Goal: Task Accomplishment & Management: Manage account settings

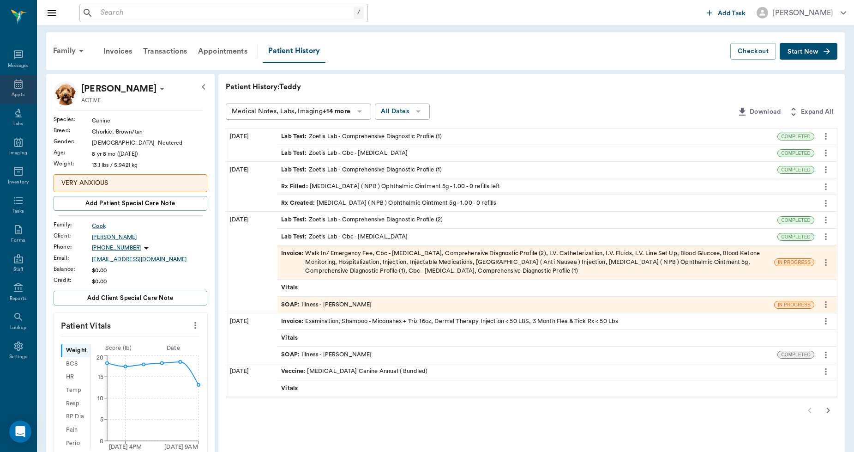
click at [21, 85] on icon at bounding box center [18, 83] width 8 height 9
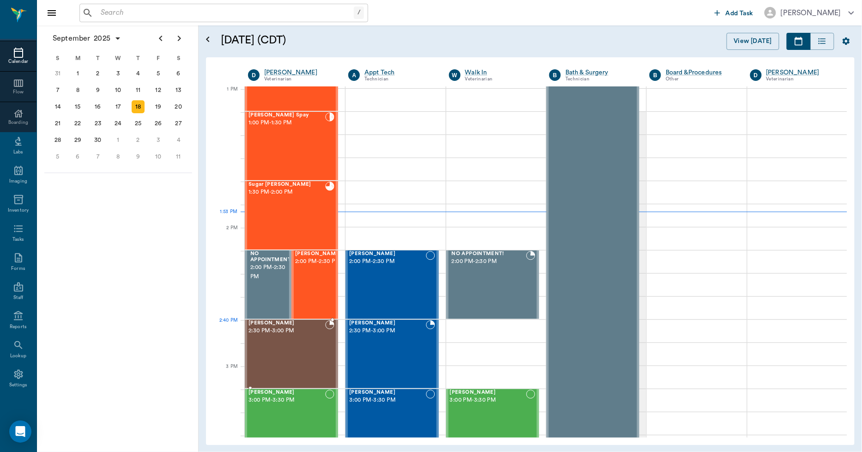
scroll to position [745, 0]
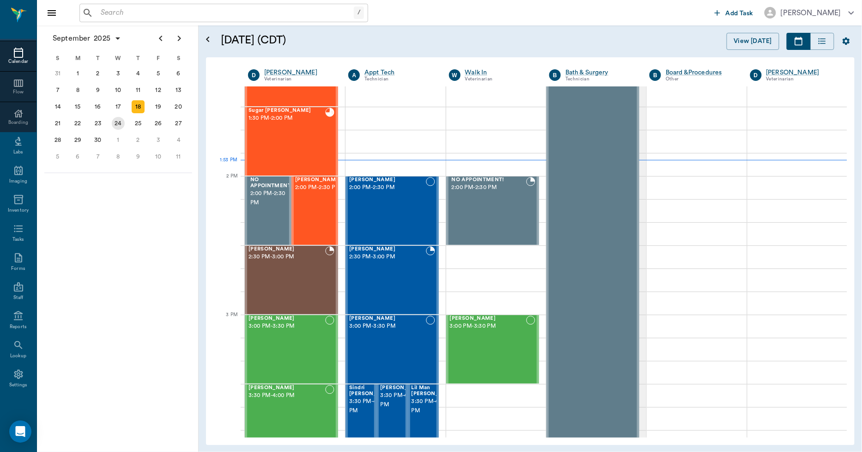
click at [120, 120] on div "24" at bounding box center [118, 123] width 13 height 13
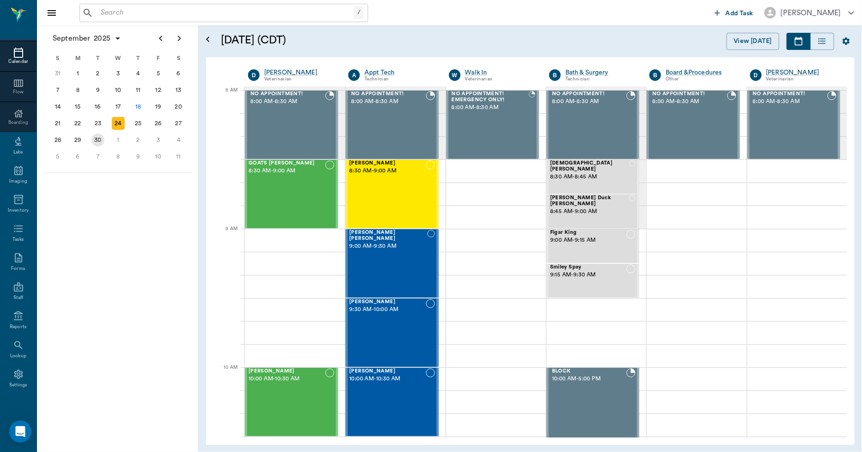
click at [97, 139] on div "30" at bounding box center [97, 139] width 13 height 13
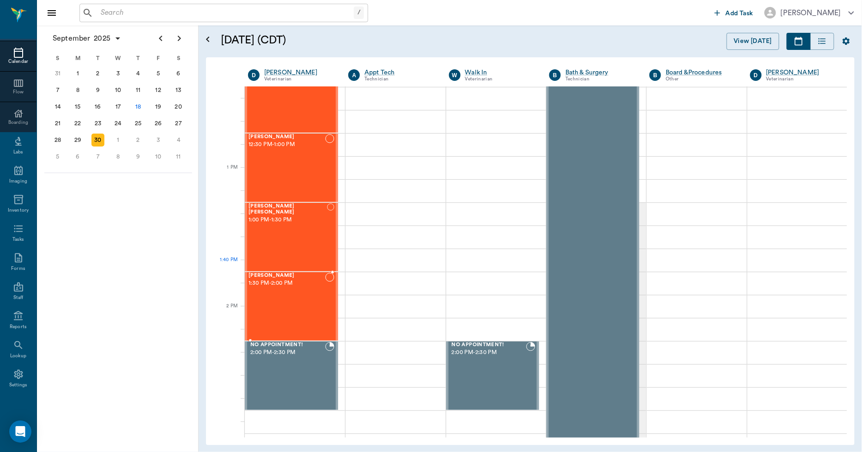
scroll to position [616, 0]
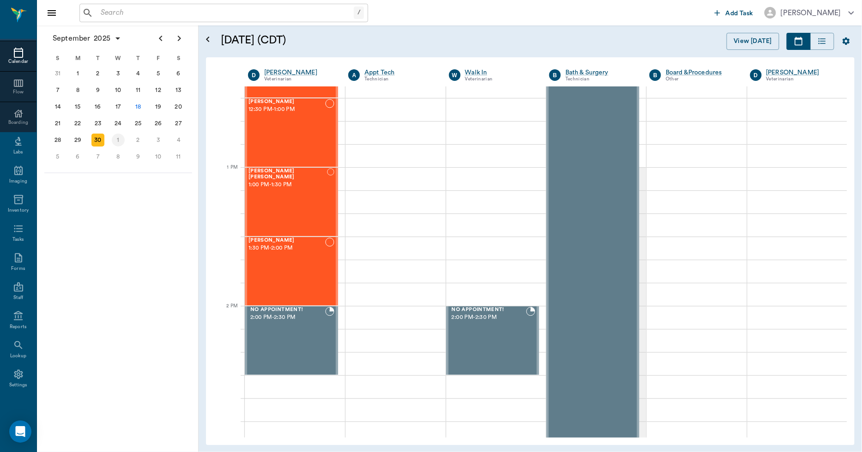
click at [116, 138] on div "1" at bounding box center [118, 139] width 13 height 13
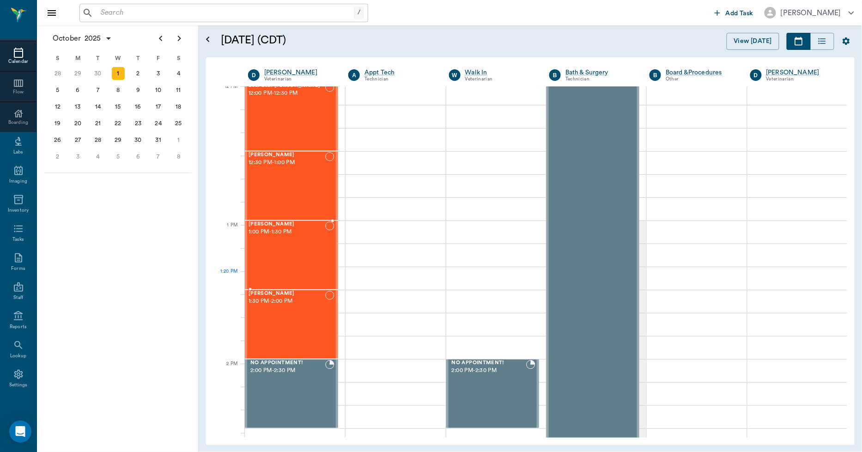
scroll to position [564, 0]
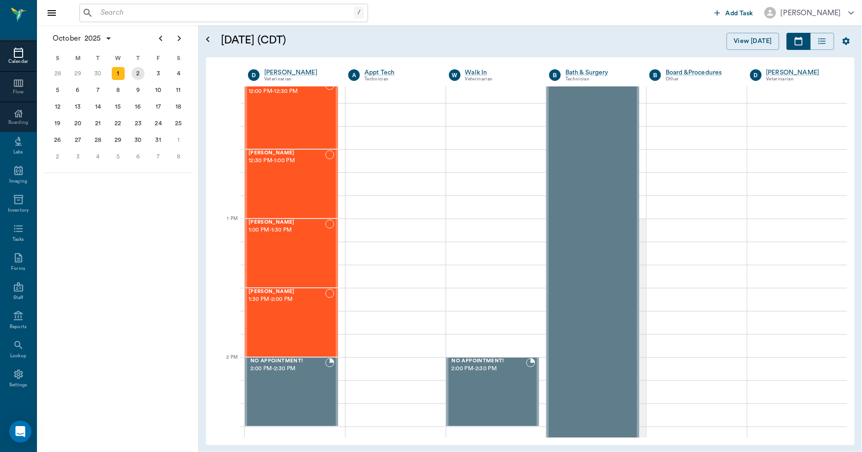
click at [136, 72] on div "2" at bounding box center [138, 73] width 13 height 13
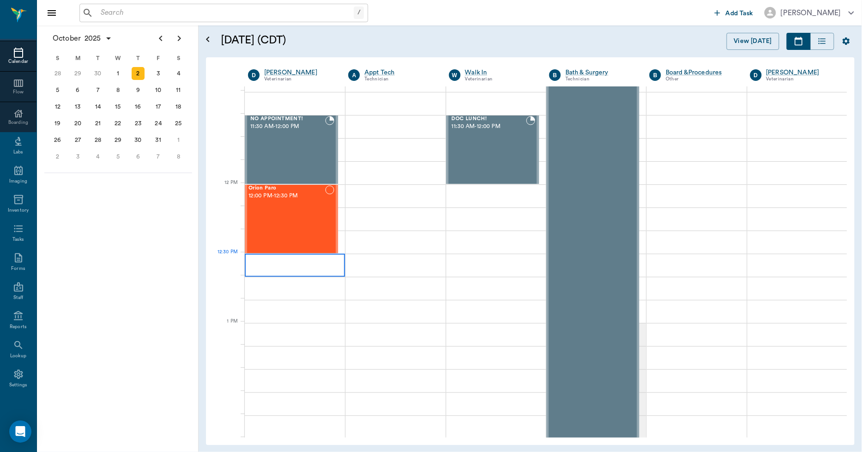
scroll to position [462, 0]
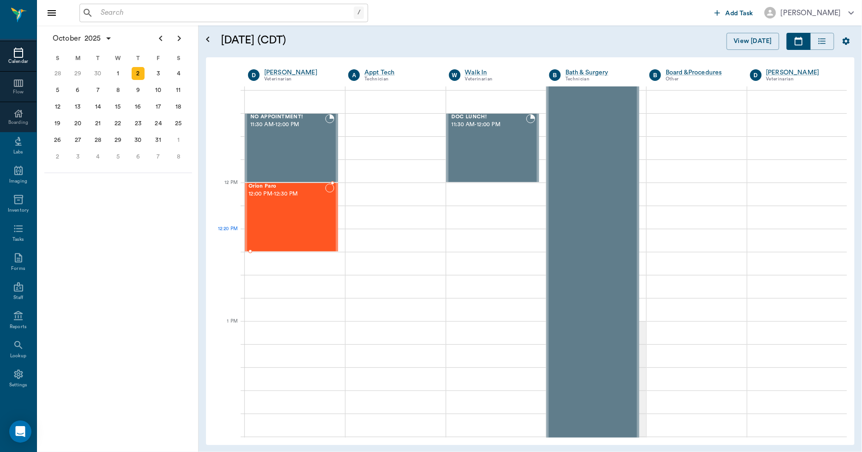
click at [269, 239] on div "Orion Paro 12:00 PM - 12:30 PM" at bounding box center [286, 216] width 77 height 67
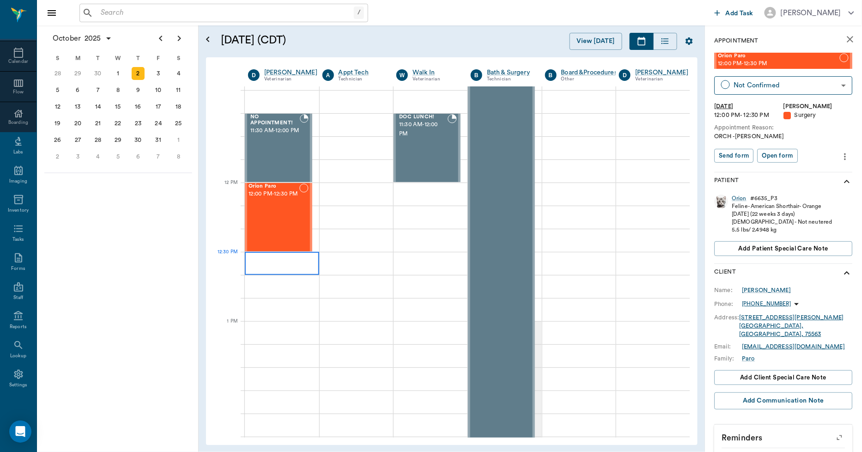
click at [252, 260] on div at bounding box center [282, 263] width 74 height 23
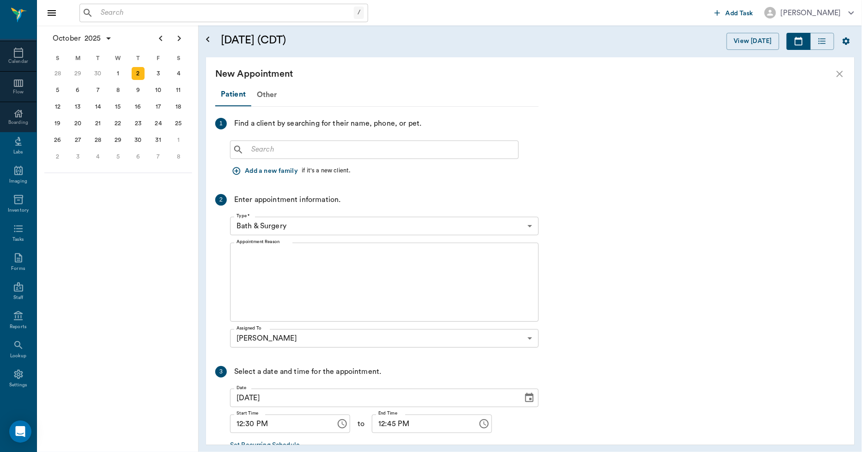
click at [837, 76] on icon "close" at bounding box center [839, 74] width 6 height 6
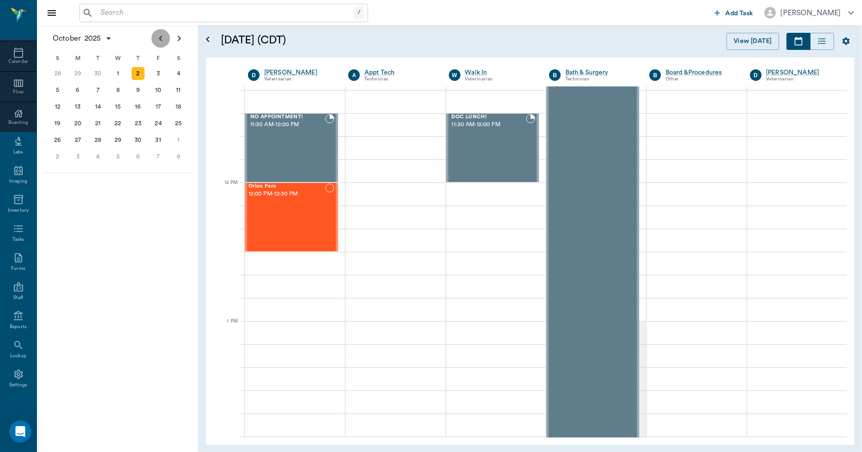
click at [163, 40] on icon "Previous page" at bounding box center [160, 38] width 11 height 11
click at [116, 122] on div "24" at bounding box center [118, 123] width 13 height 13
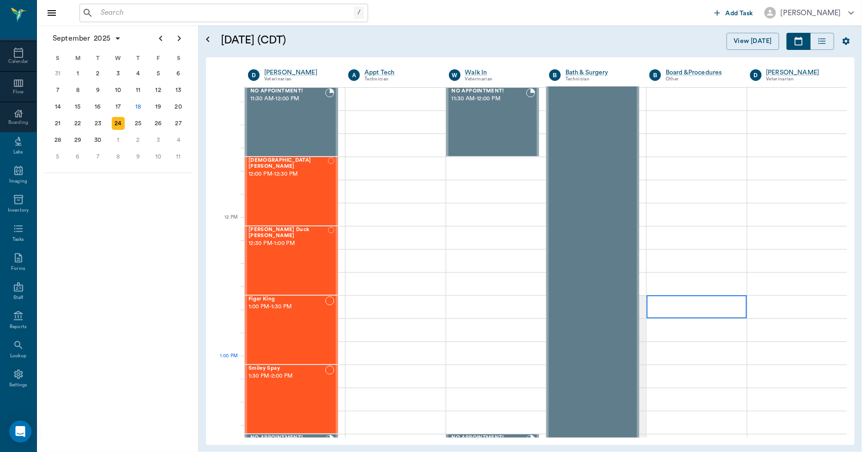
scroll to position [616, 0]
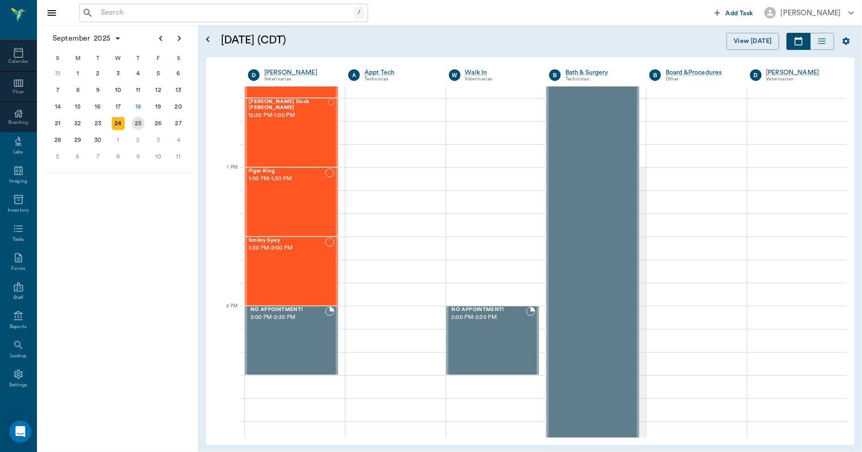
click at [141, 119] on div "25" at bounding box center [138, 123] width 13 height 13
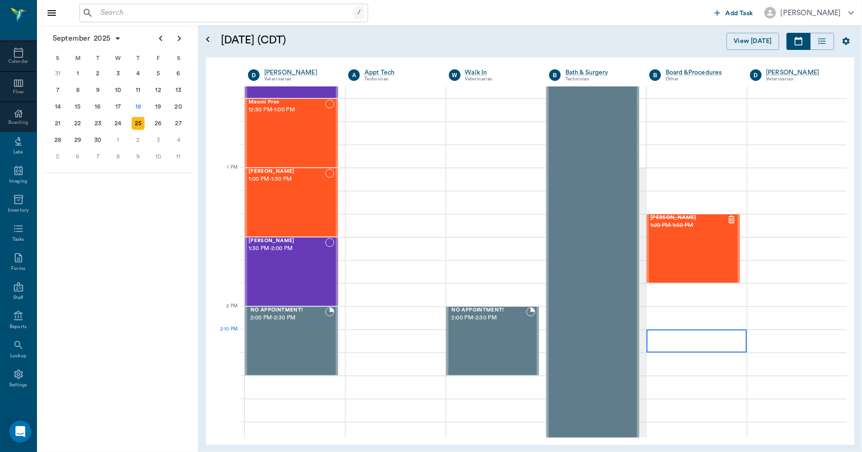
scroll to position [616, 0]
click at [79, 135] on div "29" at bounding box center [77, 139] width 13 height 13
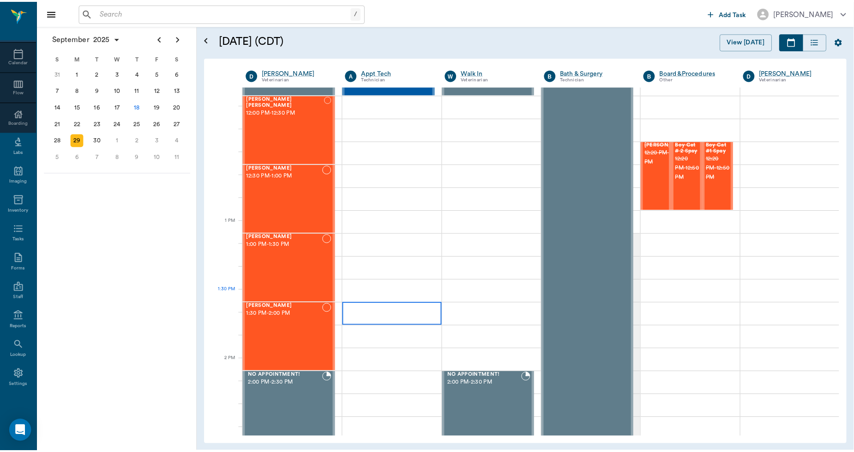
scroll to position [564, 0]
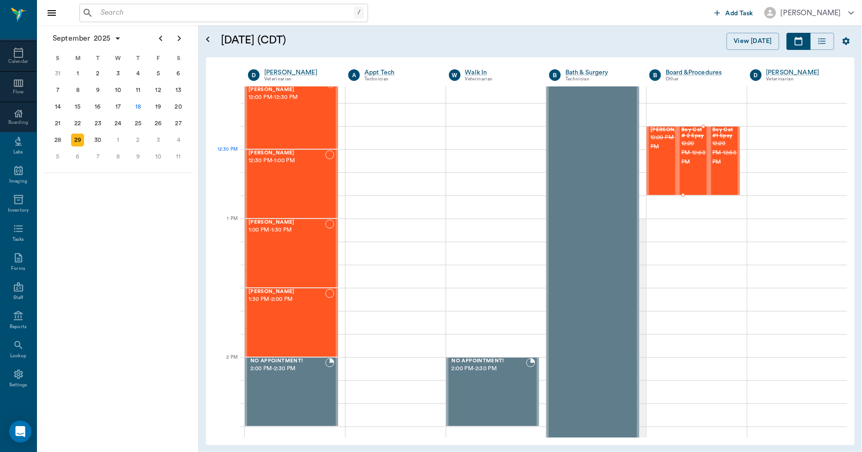
click at [684, 154] on span "12:20 PM - 12:50 PM" at bounding box center [693, 153] width 24 height 28
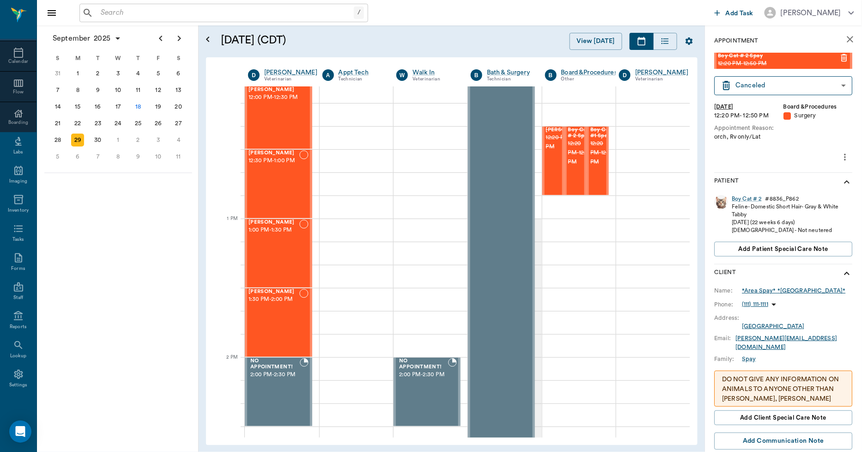
click at [761, 288] on div "*Area Spay* *Atlanta*" at bounding box center [793, 290] width 103 height 8
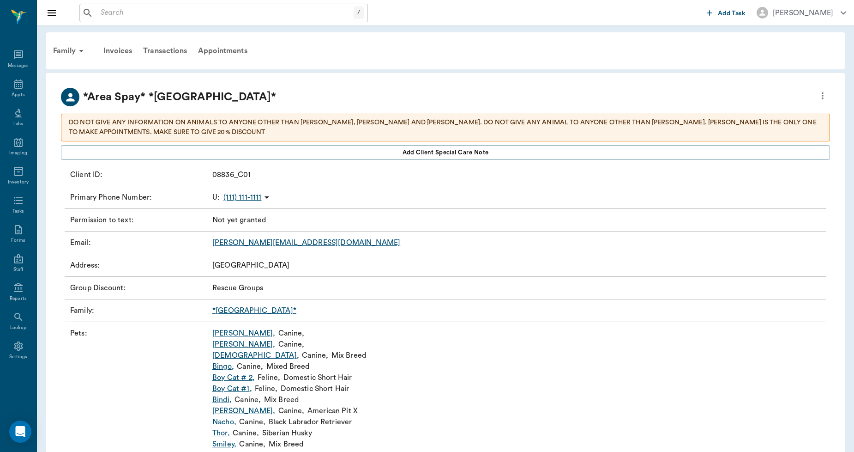
click at [228, 311] on link "*Atlanta*" at bounding box center [254, 310] width 84 height 7
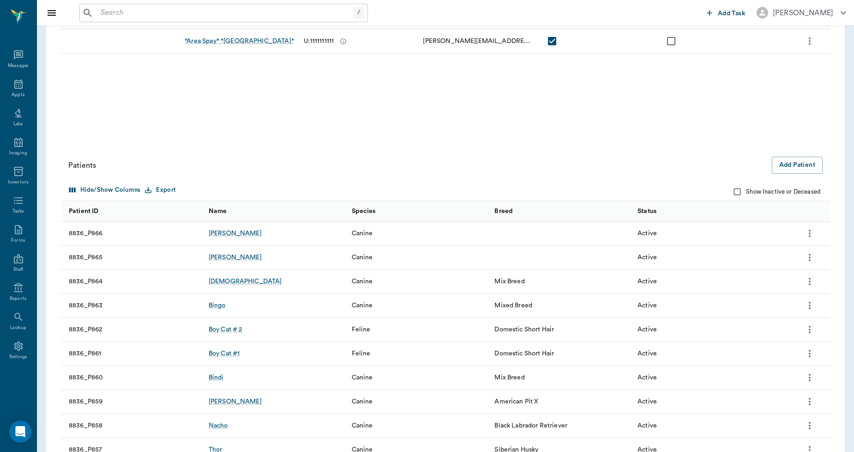
scroll to position [205, 0]
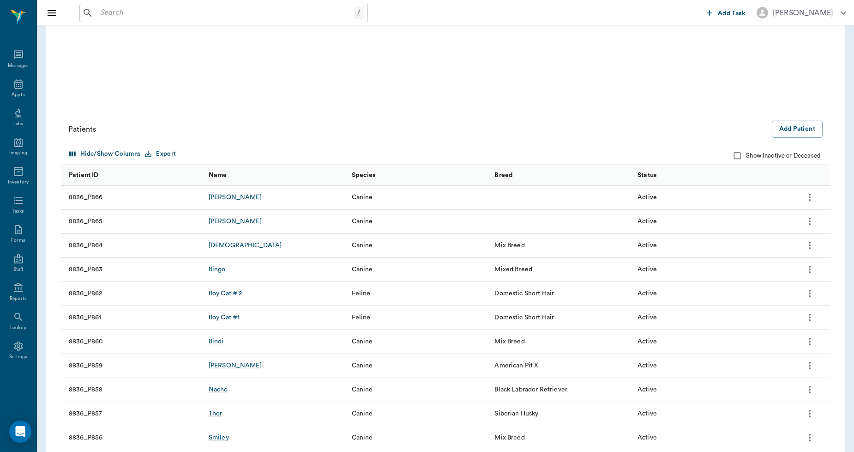
click at [809, 293] on icon "more" at bounding box center [810, 293] width 11 height 11
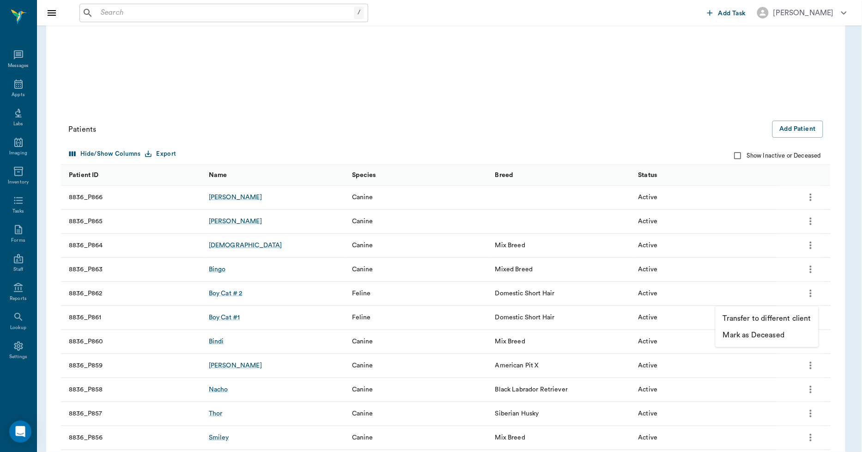
click at [765, 333] on p "Mark as Deceased" at bounding box center [753, 334] width 61 height 11
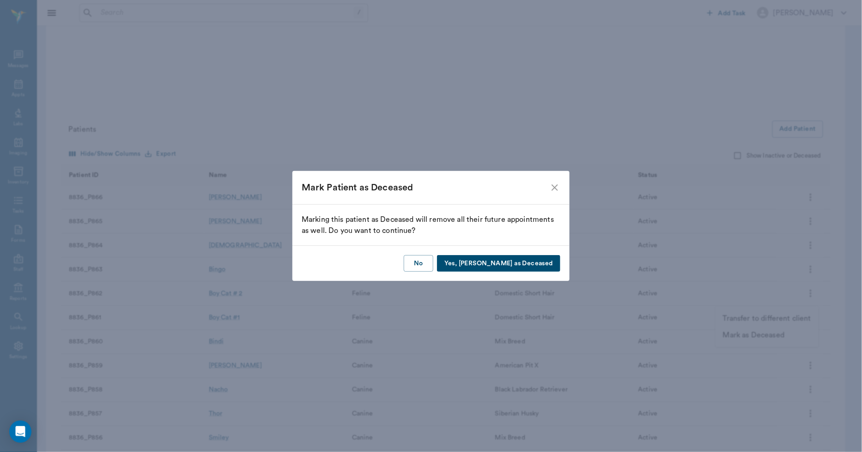
click at [502, 259] on button "Yes, Mark as Deceased" at bounding box center [498, 263] width 123 height 17
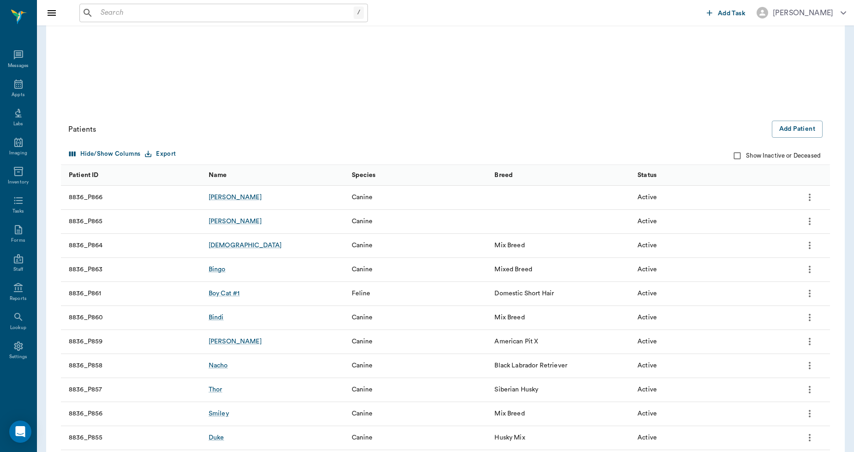
click at [809, 293] on icon "more" at bounding box center [810, 293] width 11 height 11
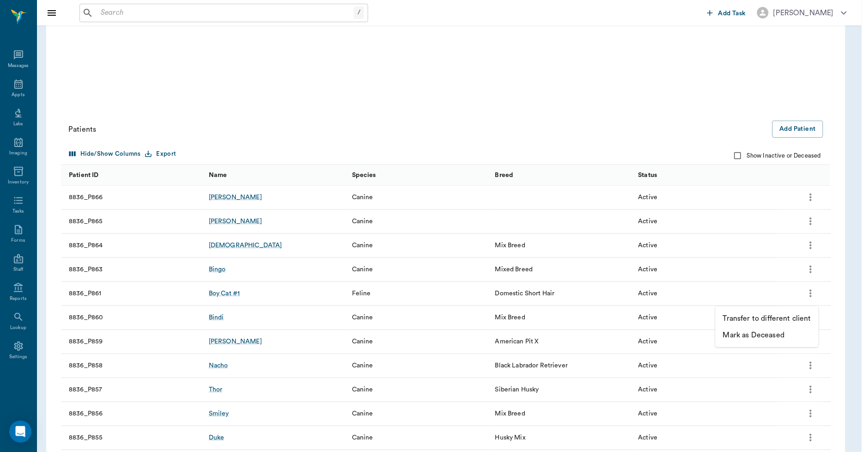
click at [765, 334] on p "Mark as Deceased" at bounding box center [753, 334] width 61 height 11
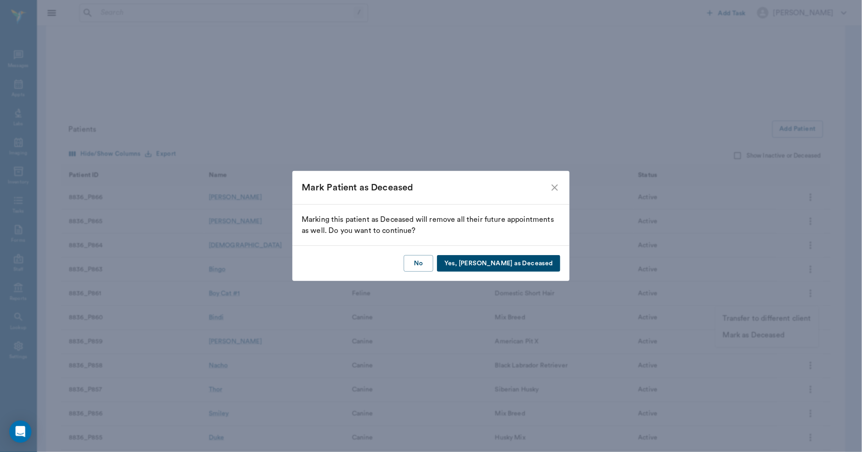
click at [496, 265] on button "Yes, Mark as Deceased" at bounding box center [498, 263] width 123 height 17
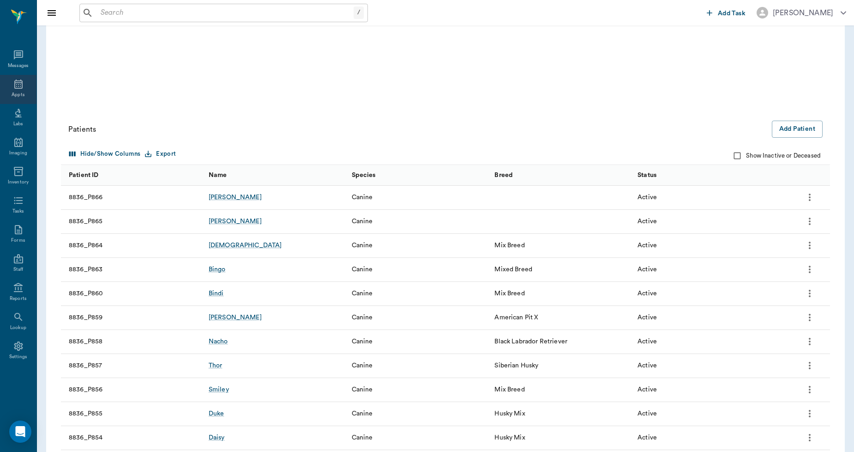
click at [16, 85] on icon at bounding box center [18, 84] width 11 height 11
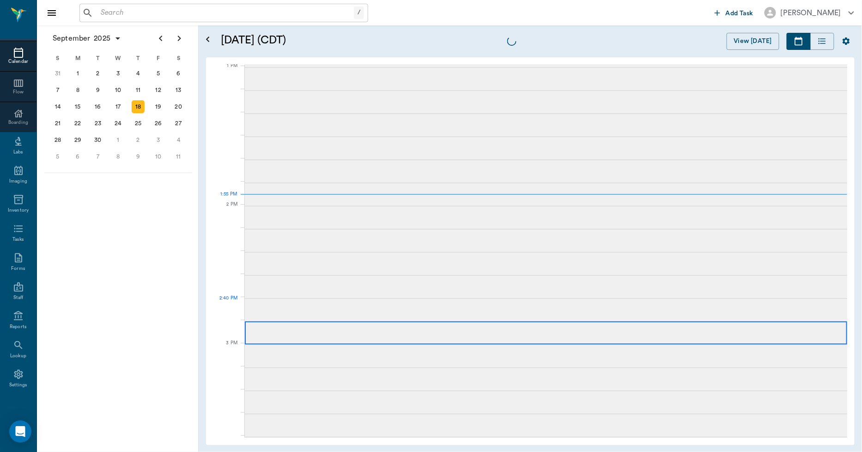
scroll to position [694, 0]
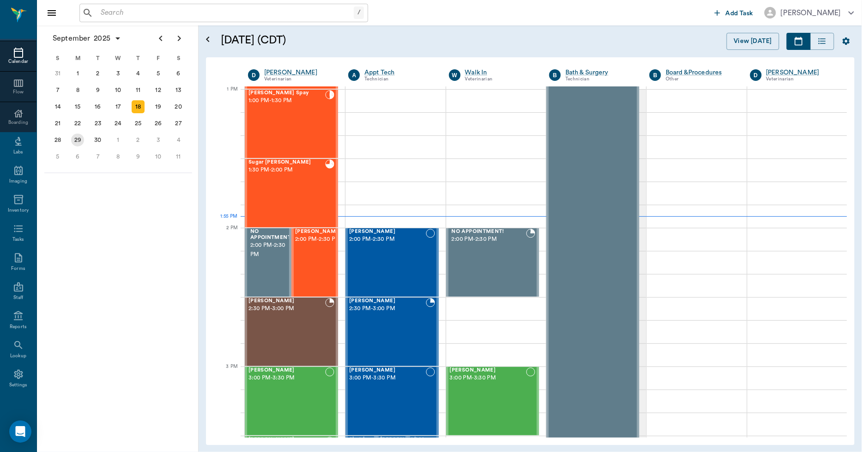
click at [75, 138] on div "29" at bounding box center [77, 139] width 13 height 13
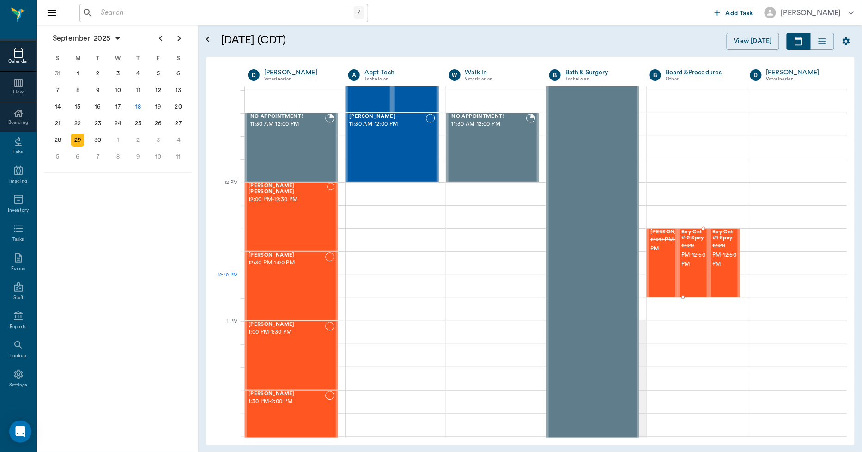
scroll to position [462, 0]
click at [655, 274] on div "Tinkerbell Taylor 12:20 PM - 12:50 PM" at bounding box center [673, 263] width 46 height 67
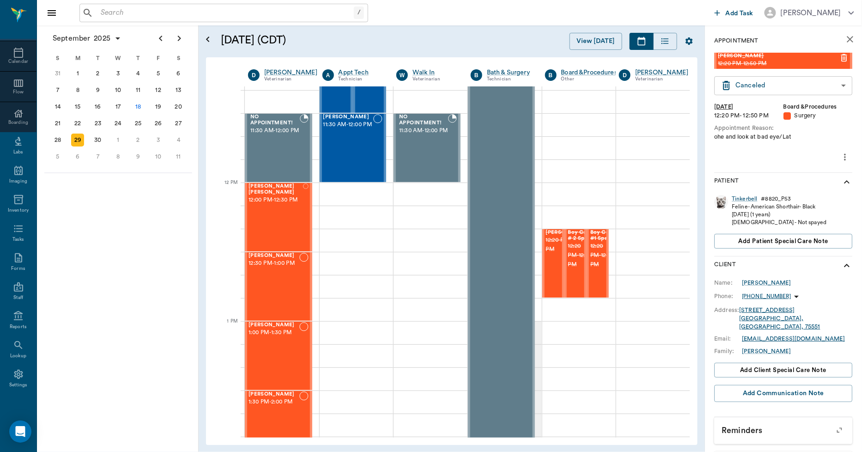
click at [778, 85] on body "/ ​ Add Task Dr. Bert Ellsworth Nectar Messages Appts Calendar Flow Boarding La…" at bounding box center [431, 226] width 862 height 452
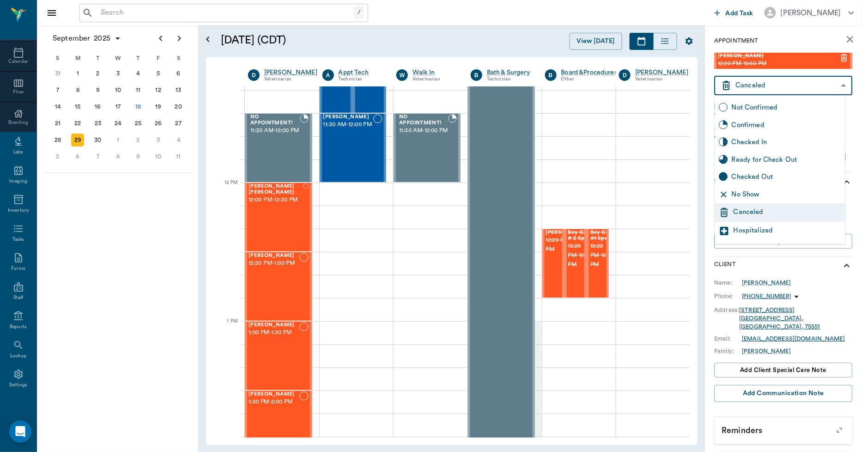
click at [654, 132] on div at bounding box center [431, 226] width 862 height 452
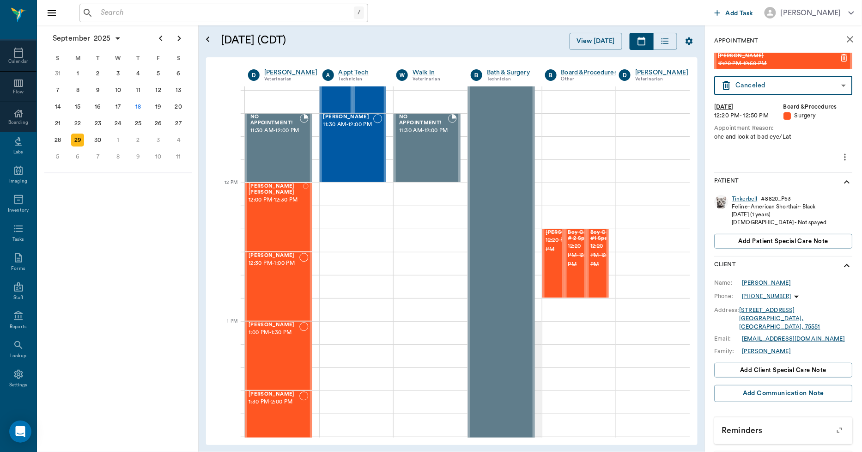
click at [840, 155] on icon "more" at bounding box center [845, 156] width 10 height 11
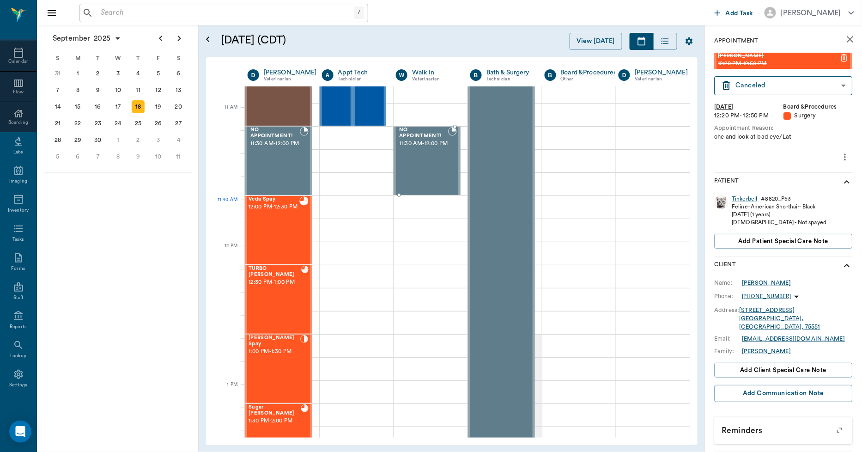
scroll to position [564, 0]
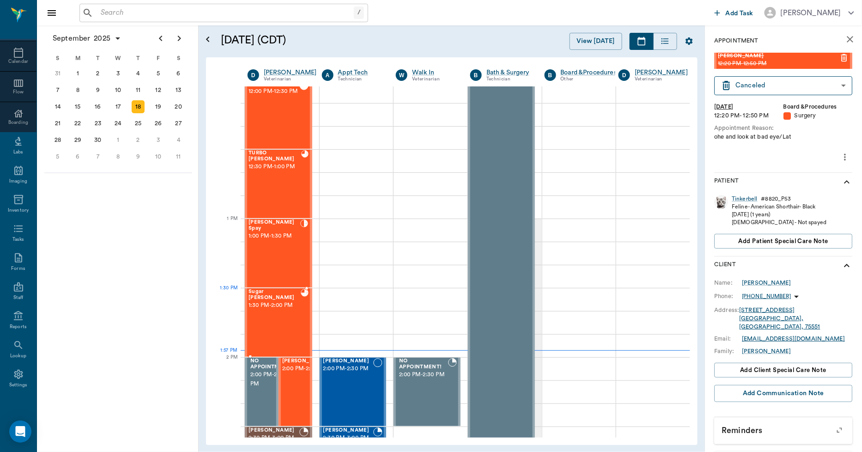
click at [291, 301] on span "1:30 PM - 2:00 PM" at bounding box center [274, 305] width 52 height 9
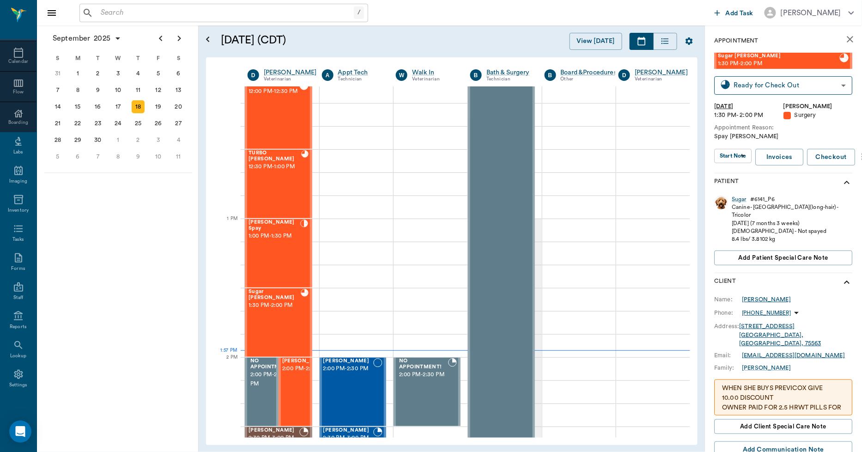
click at [758, 295] on div "[PERSON_NAME]" at bounding box center [766, 299] width 49 height 8
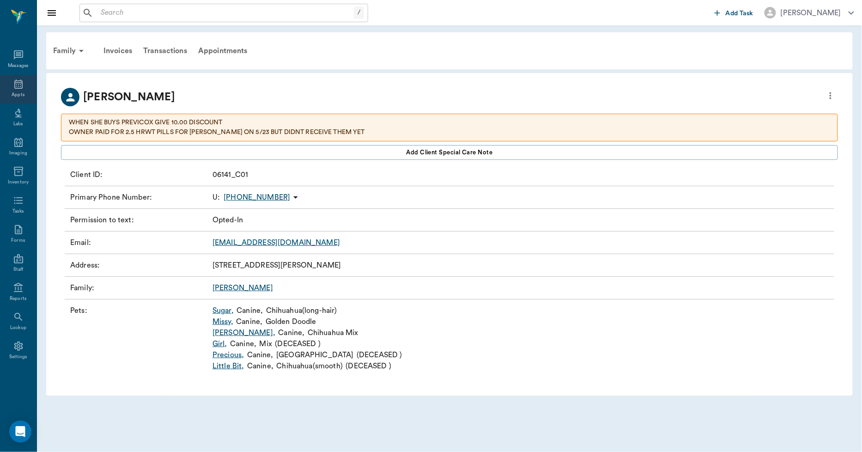
click at [8, 88] on div "Appts" at bounding box center [18, 89] width 36 height 29
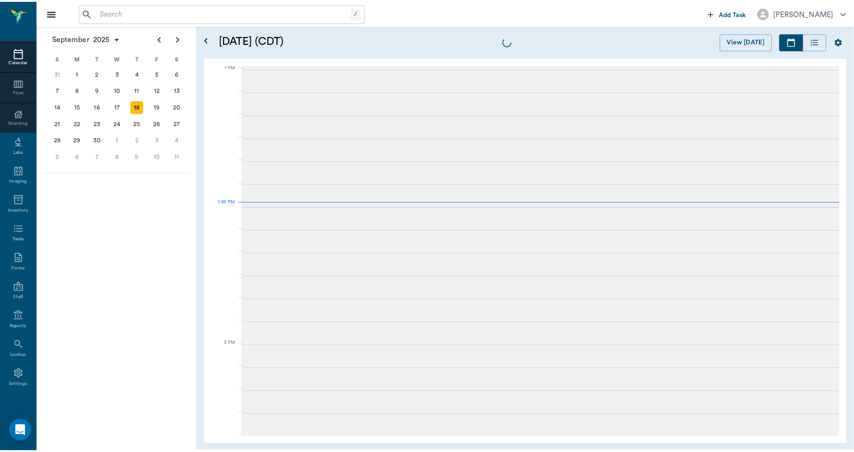
scroll to position [693, 0]
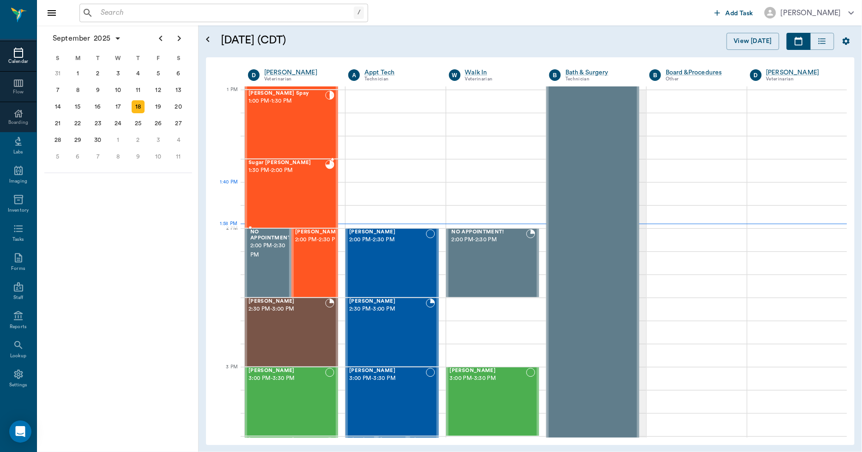
click at [312, 196] on div "Sugar [PERSON_NAME] 1:30 PM - 2:00 PM" at bounding box center [286, 193] width 77 height 67
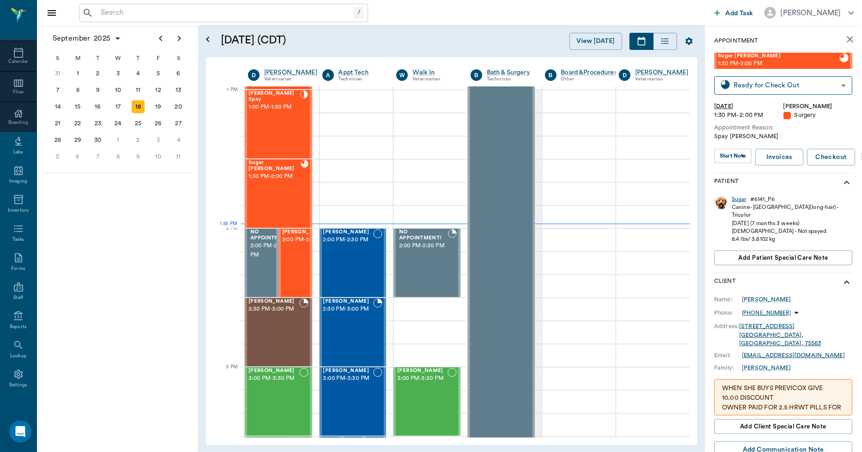
click at [736, 200] on div "Sugar" at bounding box center [739, 199] width 15 height 8
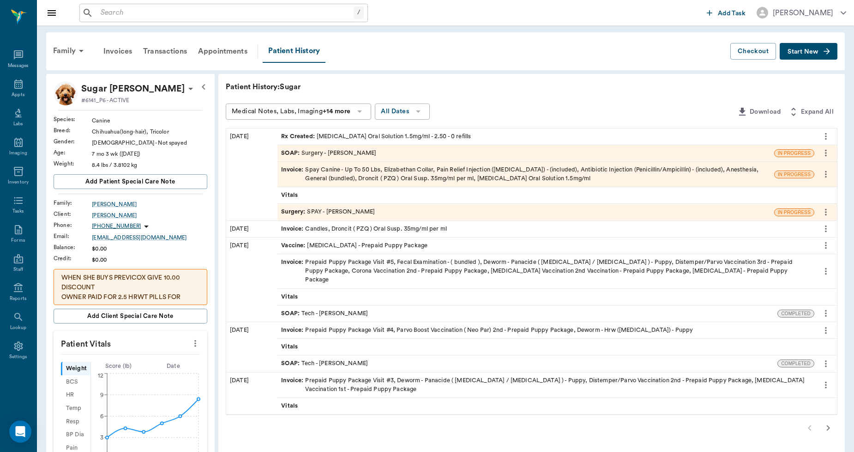
click at [339, 170] on div "Invoice : Spay Canine - Up To 50 Lbs, [PERSON_NAME], Pain Relief Injection ([ME…" at bounding box center [526, 174] width 490 height 18
